Goal: Information Seeking & Learning: Understand process/instructions

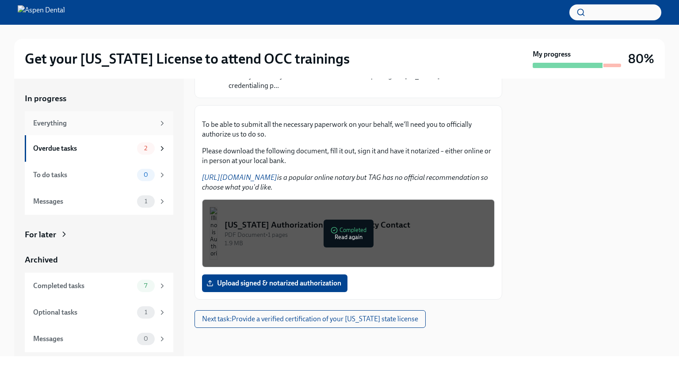
scroll to position [146, 0]
click at [97, 150] on div "Overdue tasks" at bounding box center [83, 149] width 100 height 10
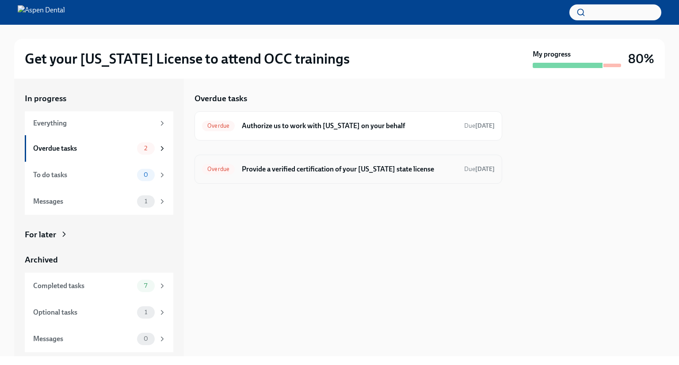
click at [287, 171] on h6 "Provide a verified certification of your [US_STATE] state license" at bounding box center [349, 169] width 215 height 10
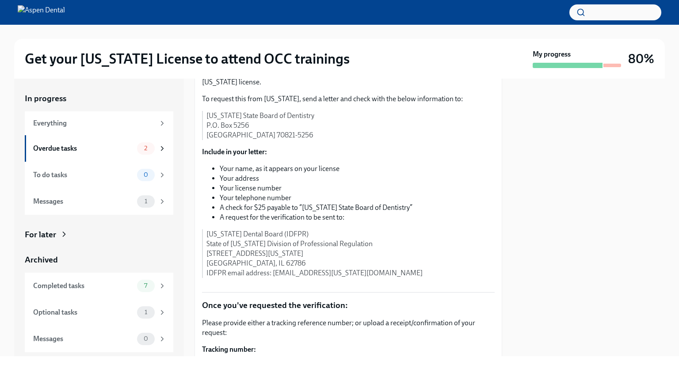
scroll to position [92, 0]
click at [218, 139] on p "[US_STATE] State Board of Dentistry P.O. [STREET_ADDRESS]" at bounding box center [350, 124] width 288 height 29
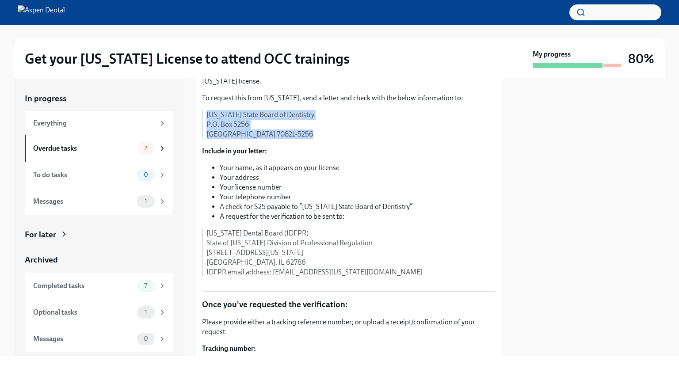
drag, startPoint x: 218, startPoint y: 189, endPoint x: 302, endPoint y: 216, distance: 89.2
click at [302, 139] on p "[US_STATE] State Board of Dentistry P.O. [STREET_ADDRESS]" at bounding box center [350, 124] width 288 height 29
copy div "[US_STATE] State Board of Dentistry P.O. [STREET_ADDRESS]"
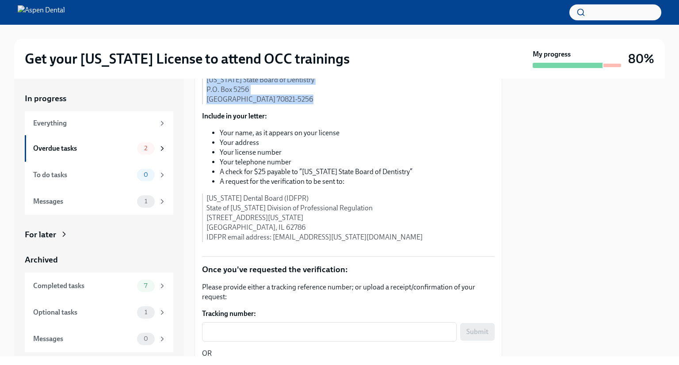
scroll to position [126, 0]
click at [227, 138] on li "Your name, as it appears on your license" at bounding box center [357, 134] width 275 height 10
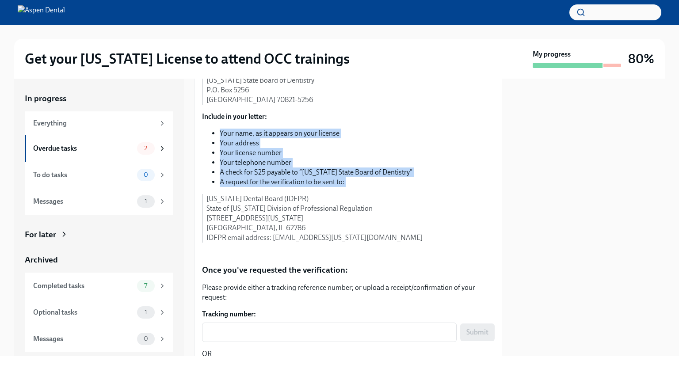
drag, startPoint x: 227, startPoint y: 211, endPoint x: 350, endPoint y: 260, distance: 132.3
click at [350, 187] on ul "Your name, as it appears on your license Your address Your license number Your …" at bounding box center [348, 158] width 293 height 58
copy div "Your name, as it appears on your license Your address Your license number Your …"
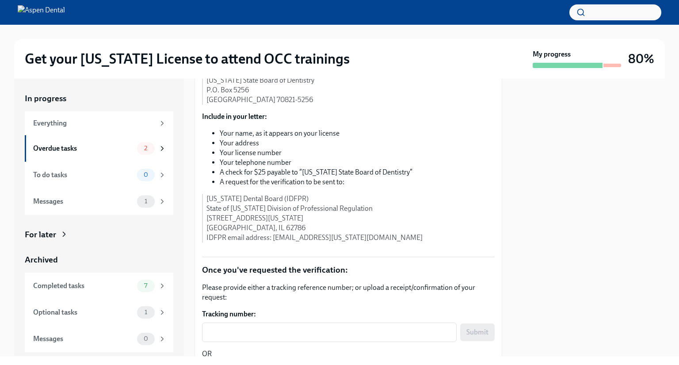
click at [214, 243] on p "[US_STATE] Dental Board (IDFPR) State of [US_STATE] Division of Professional Re…" at bounding box center [350, 218] width 288 height 49
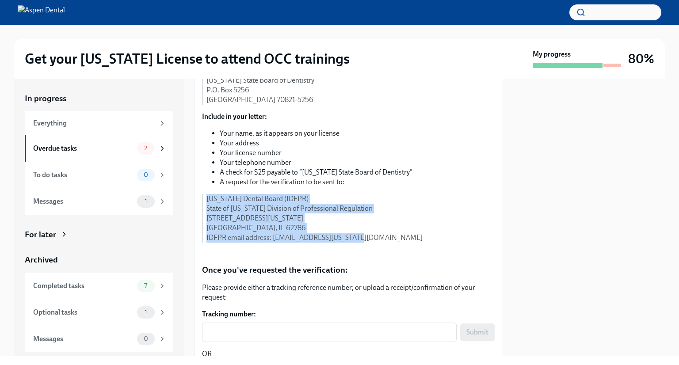
drag, startPoint x: 214, startPoint y: 276, endPoint x: 359, endPoint y: 322, distance: 151.7
click at [359, 250] on div "To request this from [US_STATE], send a letter and check with the below informa…" at bounding box center [348, 154] width 293 height 191
copy p "[US_STATE] Dental Board (IDFPR) State of [US_STATE] Division of Professional Re…"
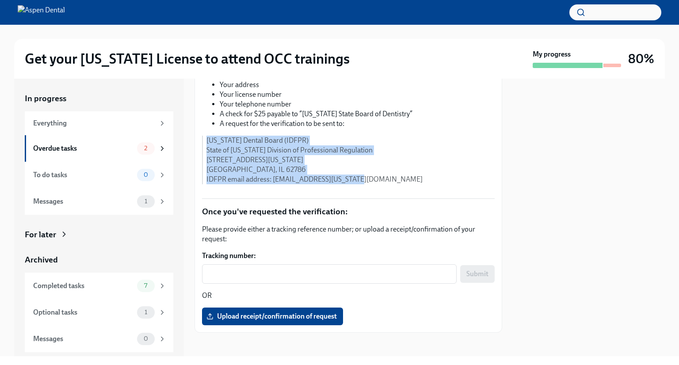
scroll to position [185, 0]
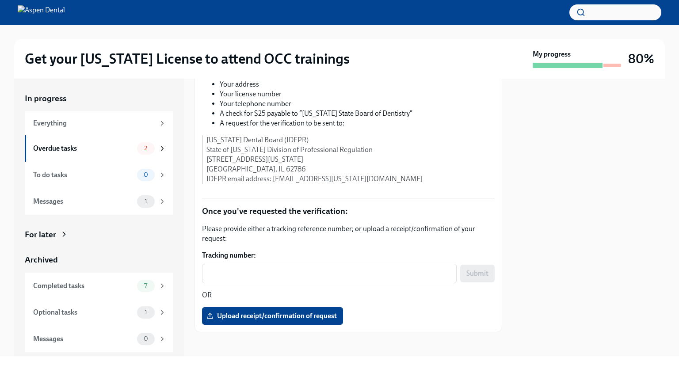
click at [226, 80] on li "Your name, as it appears on your license" at bounding box center [357, 75] width 275 height 10
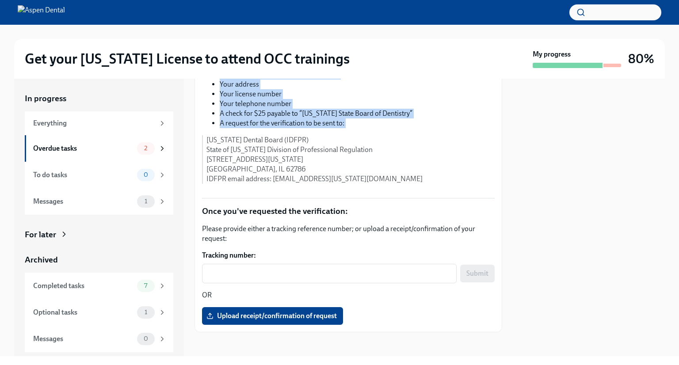
drag, startPoint x: 226, startPoint y: 153, endPoint x: 356, endPoint y: 202, distance: 139.2
click at [356, 128] on ul "Your name, as it appears on your license Your address Your license number Your …" at bounding box center [348, 99] width 293 height 58
copy div "Your name, as it appears on your license Your address Your license number Your …"
